Goal: Transaction & Acquisition: Purchase product/service

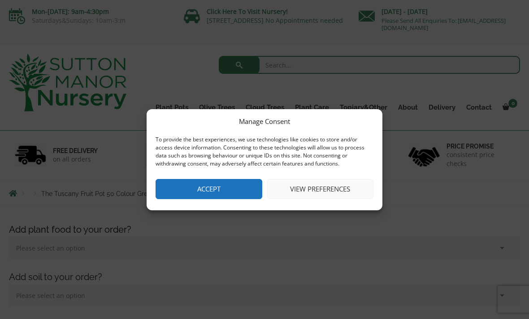
click at [186, 192] on button "Accept" at bounding box center [208, 189] width 107 height 20
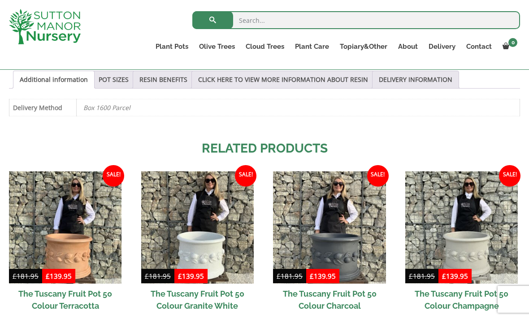
scroll to position [639, 0]
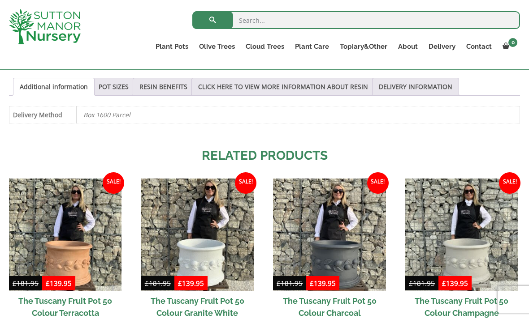
click at [49, 202] on img at bounding box center [65, 235] width 112 height 112
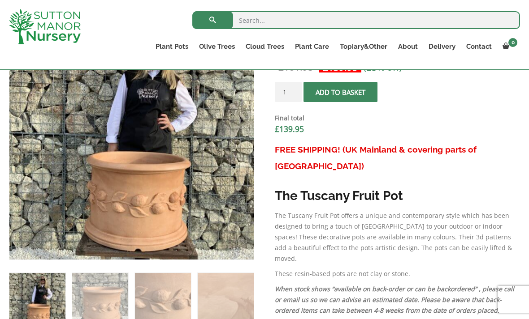
scroll to position [330, 0]
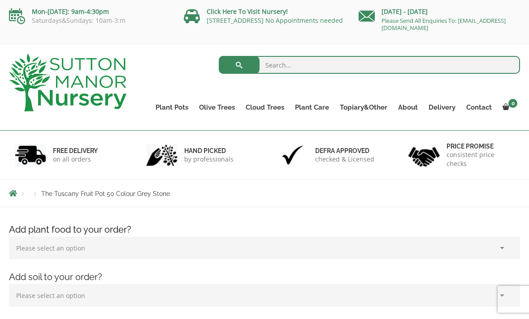
click at [0, 0] on link "Glazed Pots" at bounding box center [0, 0] width 0 height 0
click at [514, 314] on div "Add plant food to your order? Please select an option (x1) 1k Bag (£15.00) (x2)…" at bounding box center [264, 294] width 524 height 142
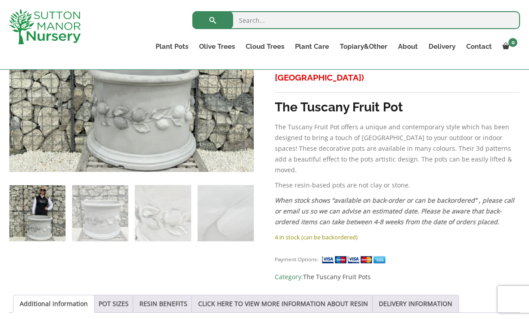
scroll to position [423, 0]
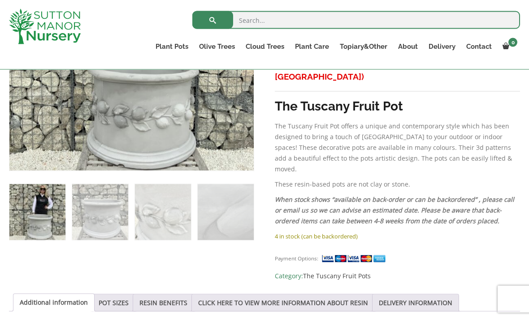
click at [107, 295] on link "POT SIZES" at bounding box center [114, 303] width 30 height 17
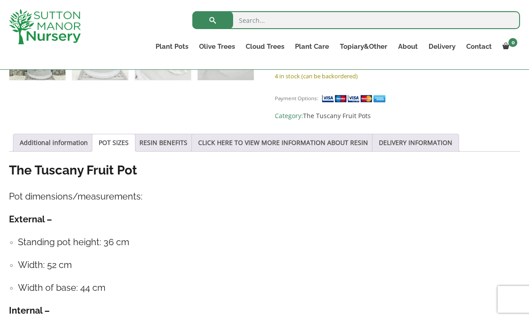
scroll to position [582, 0]
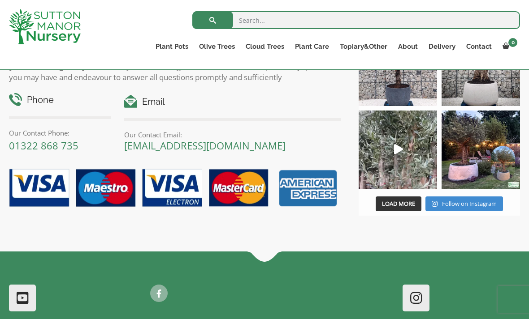
scroll to position [1269, 0]
